Goal: Information Seeking & Learning: Check status

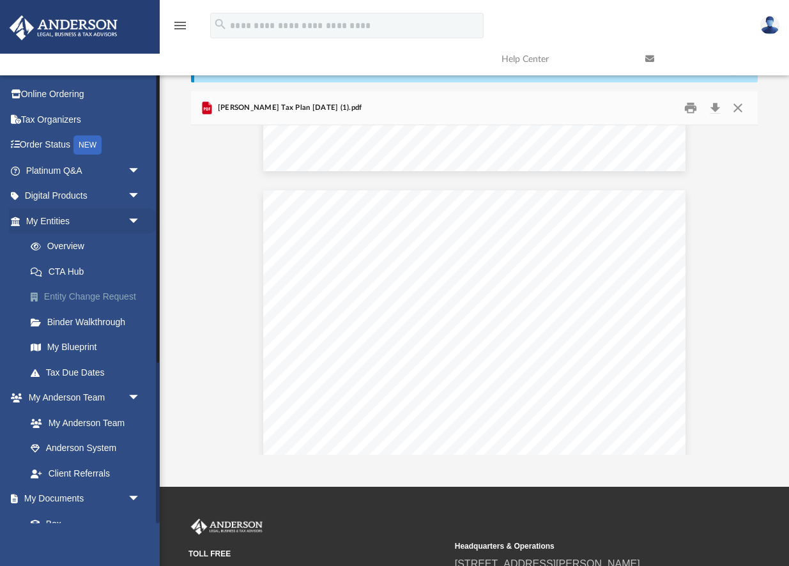
click at [75, 299] on link "Entity Change Request" at bounding box center [89, 297] width 142 height 26
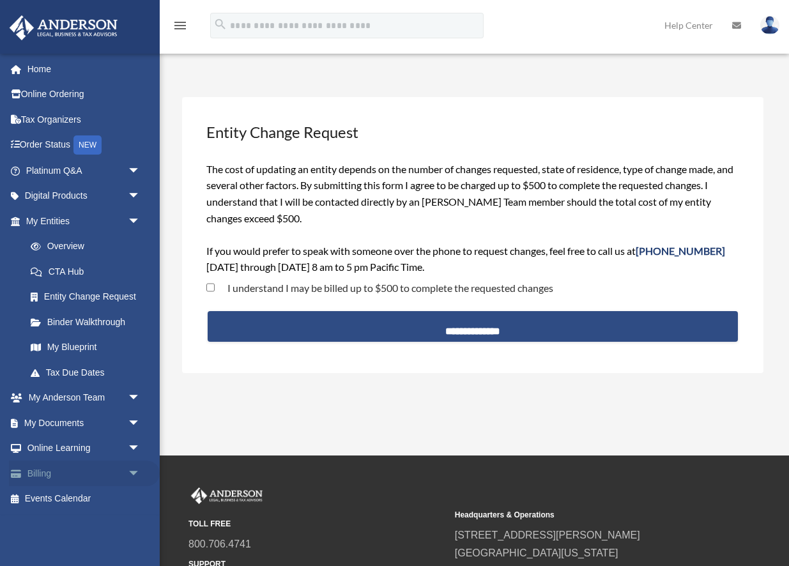
click at [62, 465] on link "Billing arrow_drop_down" at bounding box center [84, 473] width 151 height 26
click at [98, 474] on link "Billing arrow_drop_down" at bounding box center [84, 473] width 151 height 26
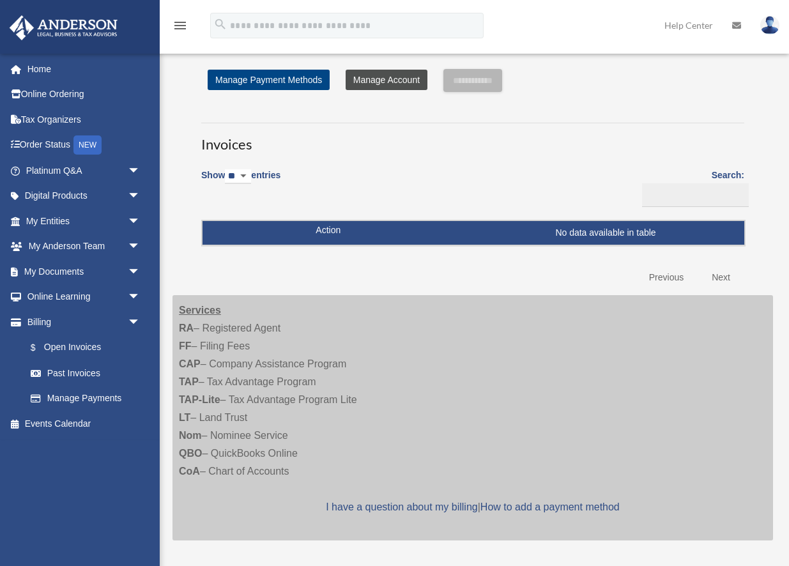
click at [360, 75] on link "Manage Account" at bounding box center [386, 80] width 82 height 20
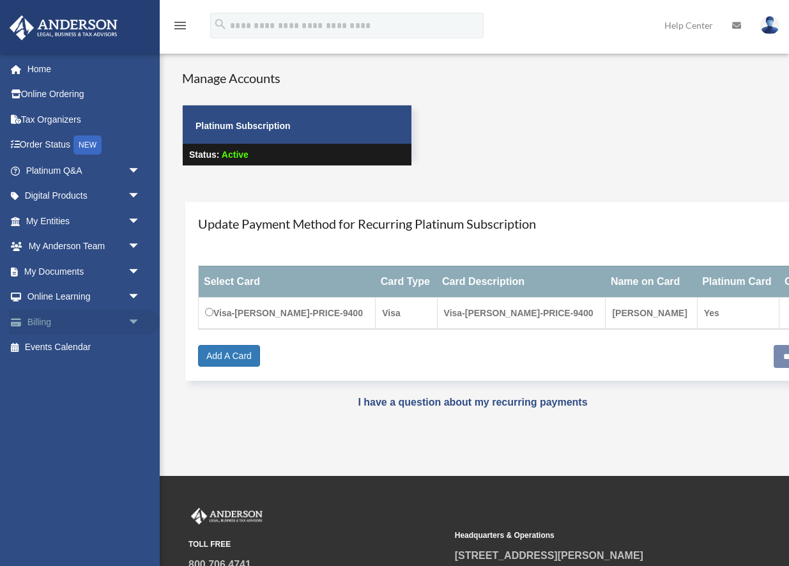
click at [57, 324] on link "Billing arrow_drop_down" at bounding box center [84, 322] width 151 height 26
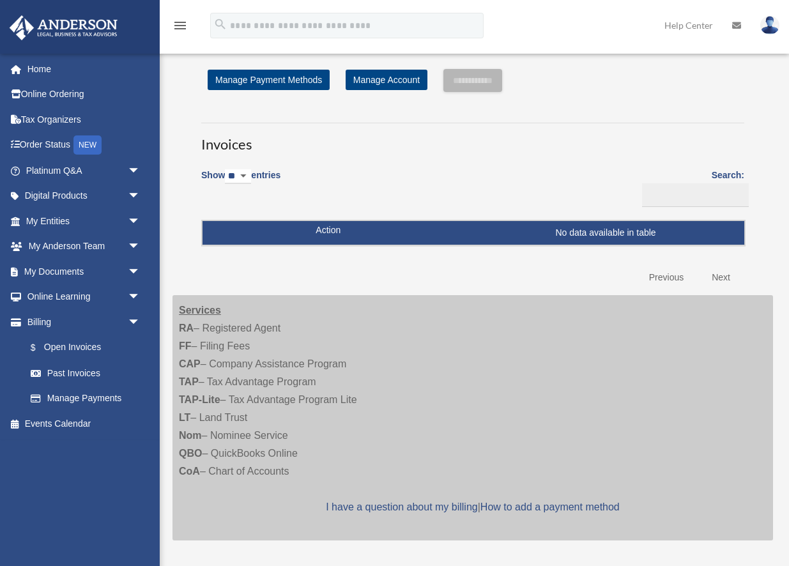
click at [133, 321] on span "arrow_drop_down" at bounding box center [141, 322] width 26 height 26
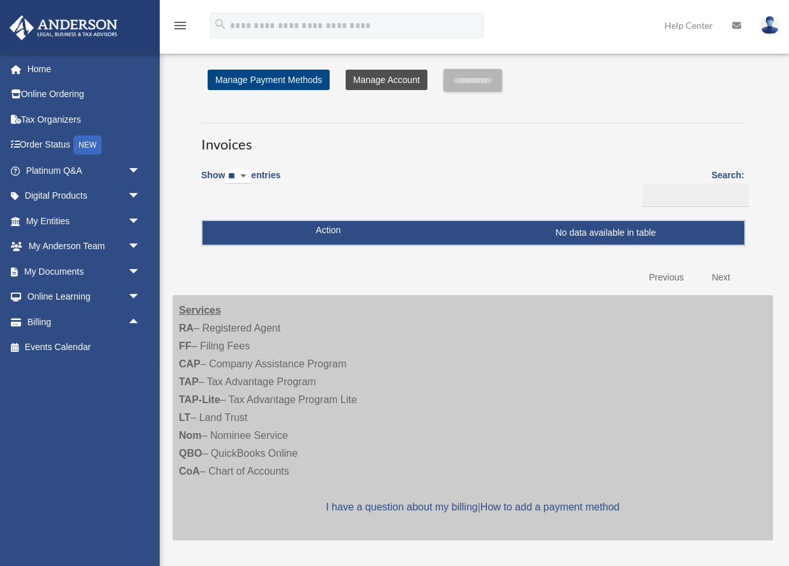
click at [383, 79] on link "Manage Account" at bounding box center [386, 80] width 82 height 20
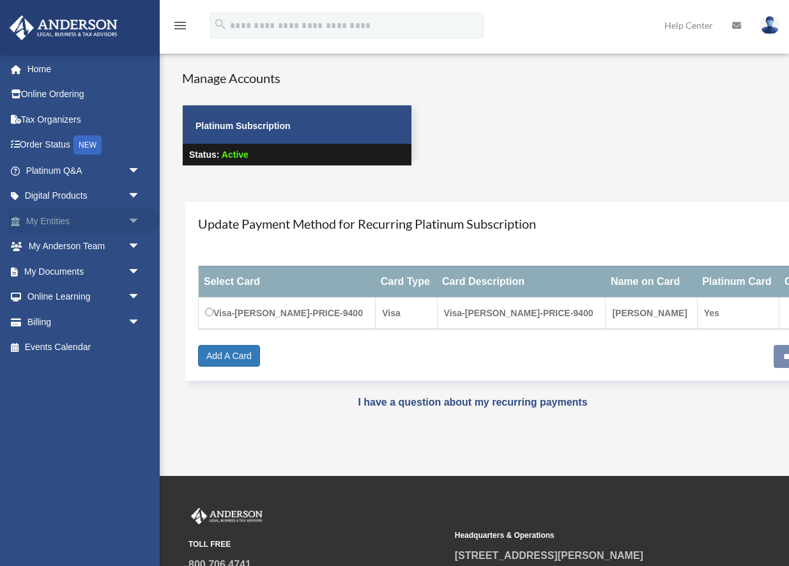
click at [57, 218] on link "My Entities arrow_drop_down" at bounding box center [84, 221] width 151 height 26
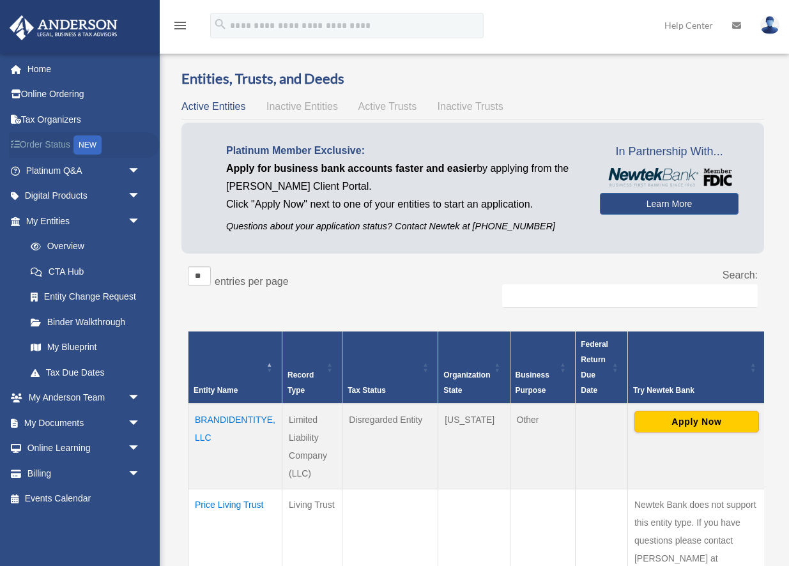
click at [49, 153] on link "Order Status NEW" at bounding box center [84, 145] width 151 height 26
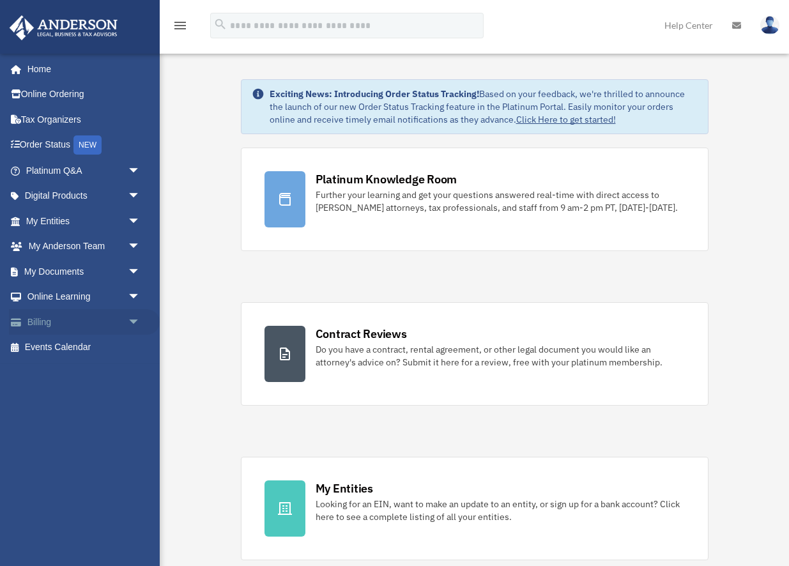
click at [63, 321] on link "Billing arrow_drop_down" at bounding box center [84, 322] width 151 height 26
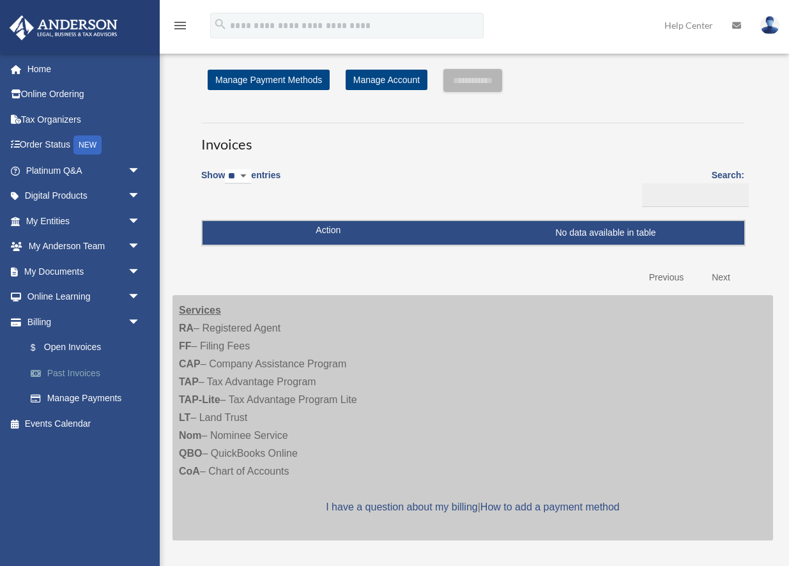
click at [79, 370] on link "Past Invoices" at bounding box center [89, 373] width 142 height 26
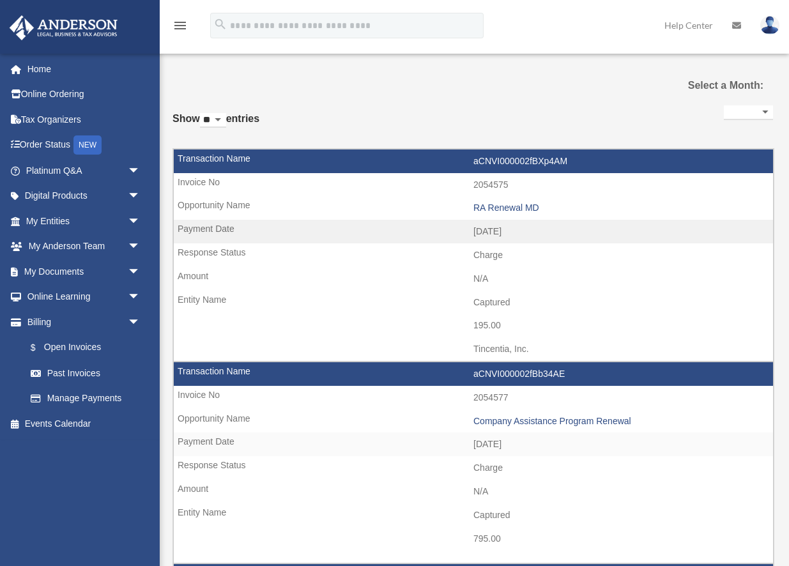
click at [746, 113] on select "**********" at bounding box center [747, 112] width 49 height 15
select select "**********"
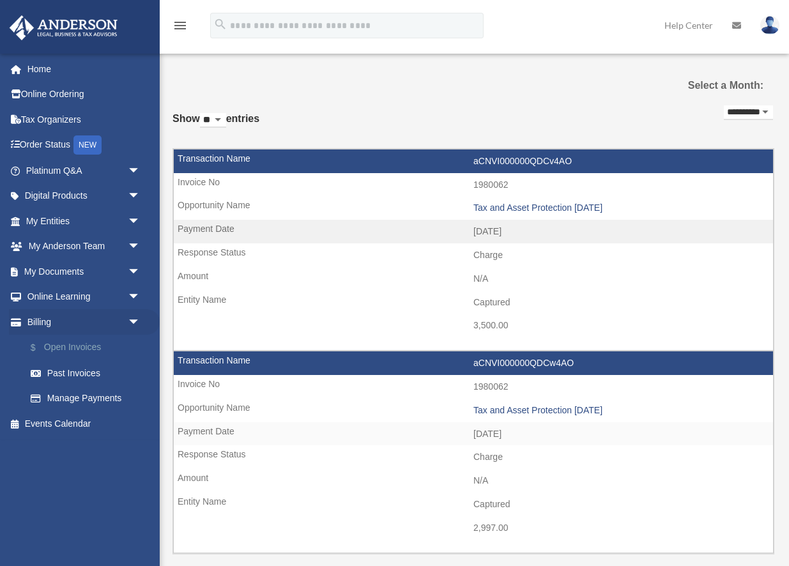
click at [75, 350] on link "$ Open Invoices" at bounding box center [89, 348] width 142 height 26
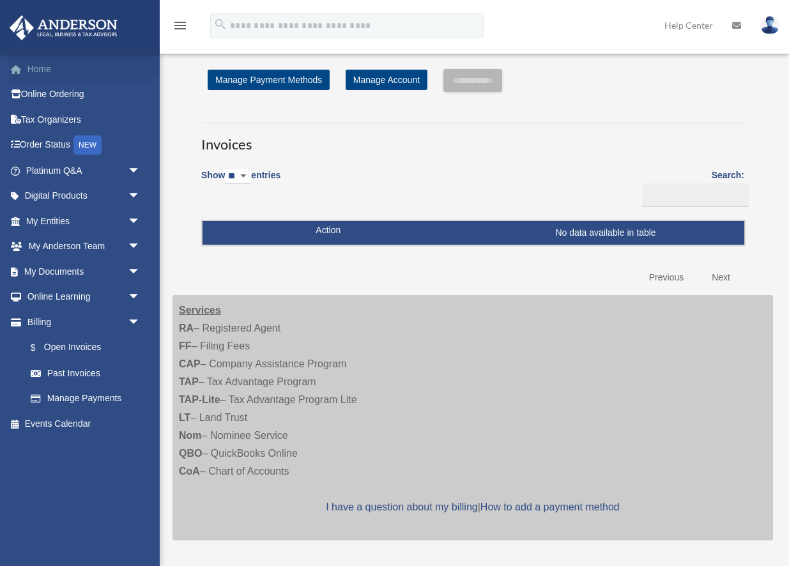
click at [27, 71] on link "Home" at bounding box center [84, 69] width 151 height 26
